Goal: Task Accomplishment & Management: Use online tool/utility

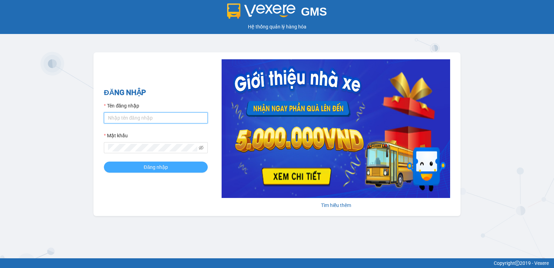
type input "pvgodau.dongphuoc"
click at [171, 166] on button "Đăng nhập" at bounding box center [156, 166] width 104 height 11
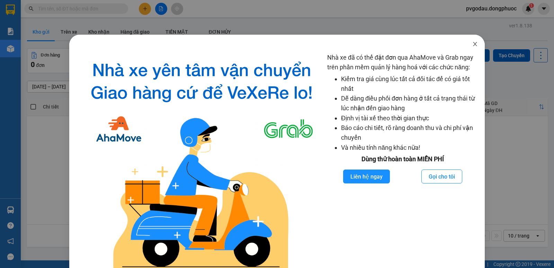
click at [472, 44] on icon "close" at bounding box center [475, 44] width 6 height 6
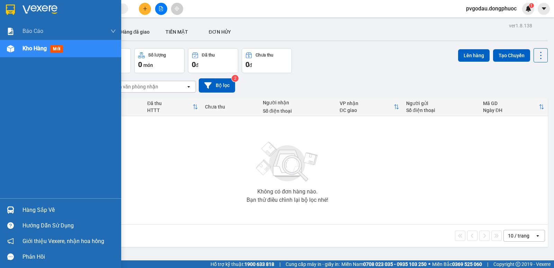
drag, startPoint x: 13, startPoint y: 195, endPoint x: 17, endPoint y: 200, distance: 6.0
click at [15, 197] on div "Báo cáo Mẫu 1: Báo cáo dòng tiền theo nhân viên Mẫu 1: Báo cáo dòng tiền theo n…" at bounding box center [60, 109] width 121 height 175
click at [19, 203] on div "Hàng sắp về" at bounding box center [60, 210] width 121 height 16
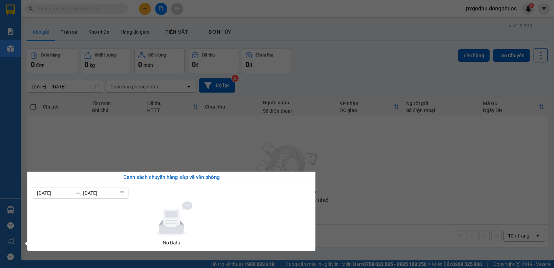
click at [442, 196] on section "Kết quả [PERSON_NAME] ( 0 ) Bộ lọc No Data pvgodau.dongphuoc 1 [PERSON_NAME] [P…" at bounding box center [277, 134] width 554 height 268
